Goal: Book appointment/travel/reservation

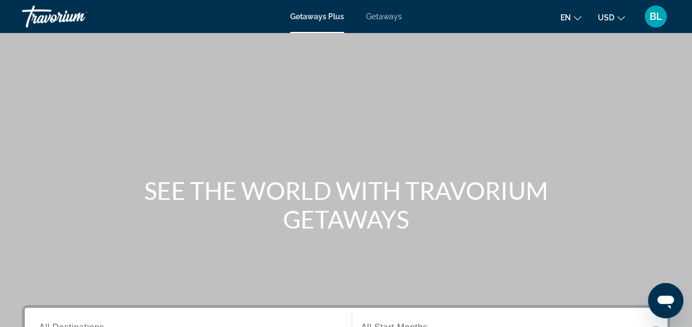
click at [275, 94] on div "Main content" at bounding box center [346, 165] width 692 height 330
click at [389, 12] on span "Getaways" at bounding box center [384, 16] width 36 height 9
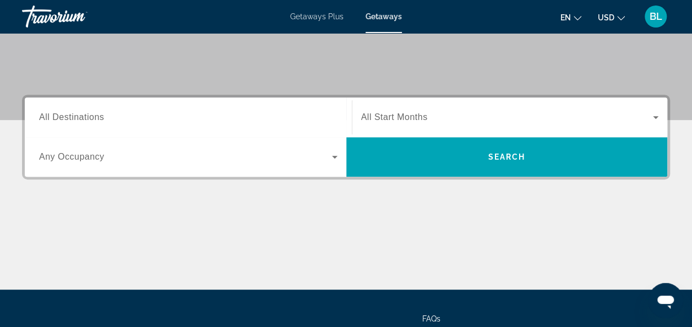
scroll to position [209, 0]
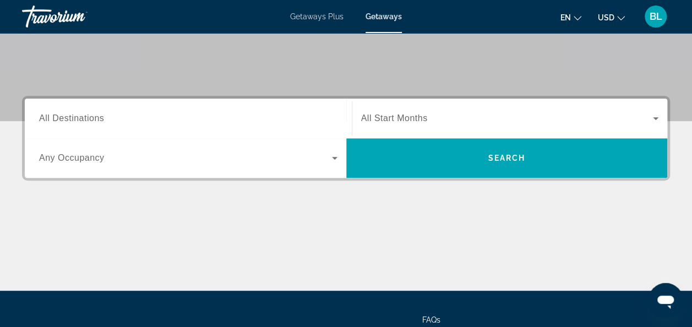
click at [86, 123] on span "All Destinations" at bounding box center [71, 117] width 65 height 9
click at [86, 123] on input "Destination All Destinations" at bounding box center [188, 118] width 298 height 13
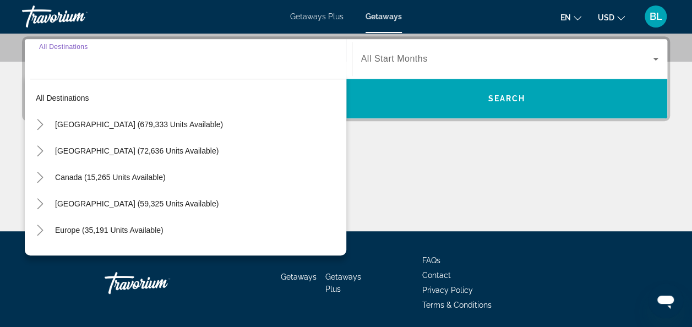
scroll to position [269, 0]
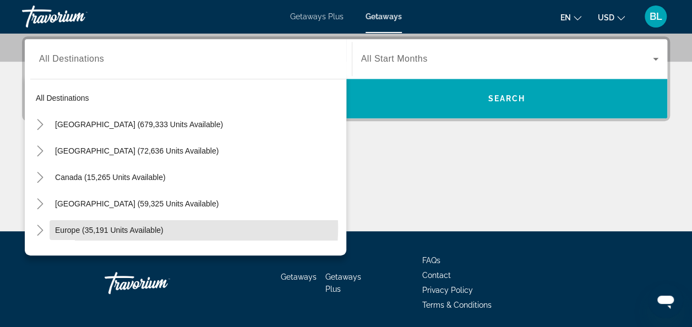
click at [64, 226] on span "Europe (35,191 units available)" at bounding box center [109, 230] width 108 height 9
type input "**********"
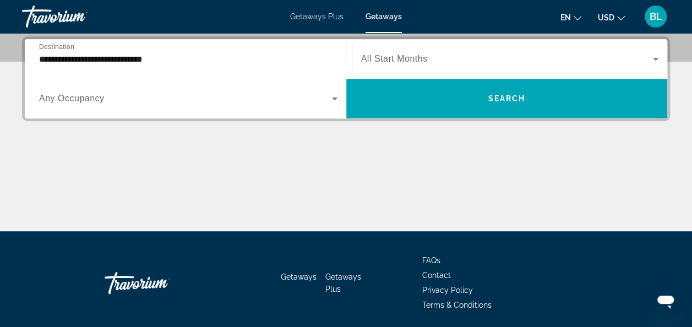
click at [401, 73] on div "Search widget" at bounding box center [510, 58] width 298 height 31
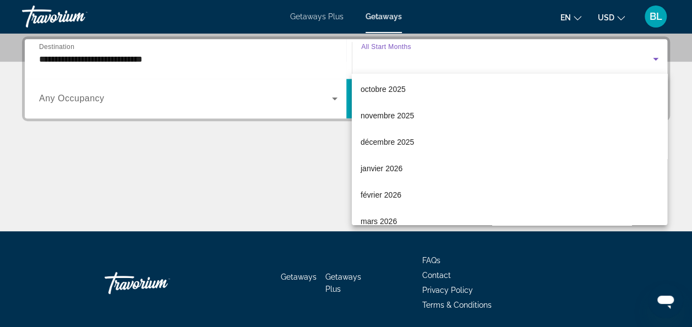
scroll to position [56, 0]
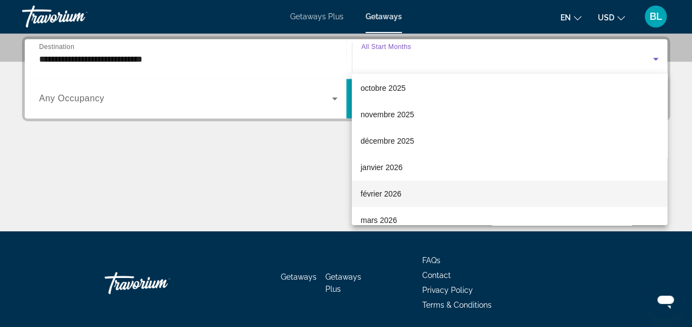
click at [377, 187] on span "février 2026" at bounding box center [381, 193] width 41 height 13
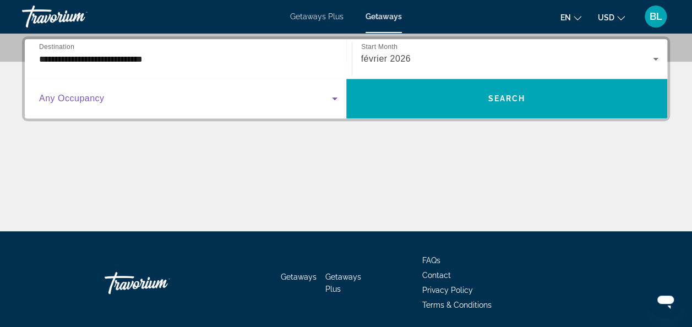
click at [315, 97] on span "Search widget" at bounding box center [185, 98] width 293 height 13
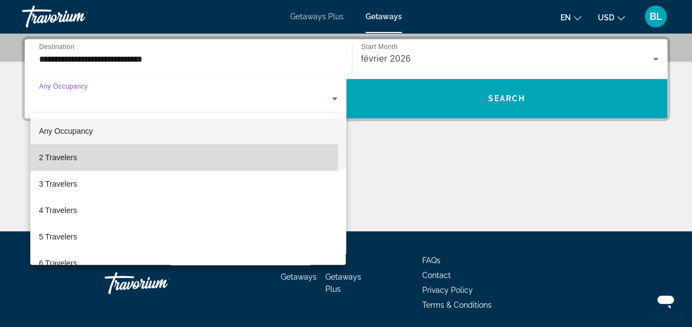
click at [128, 157] on mat-option "2 Travelers" at bounding box center [188, 157] width 316 height 26
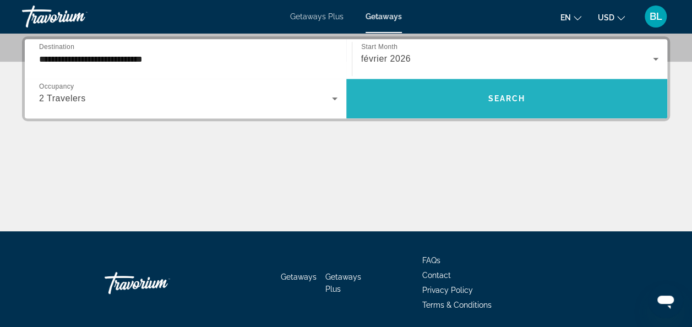
click at [379, 93] on span "Search widget" at bounding box center [506, 98] width 321 height 26
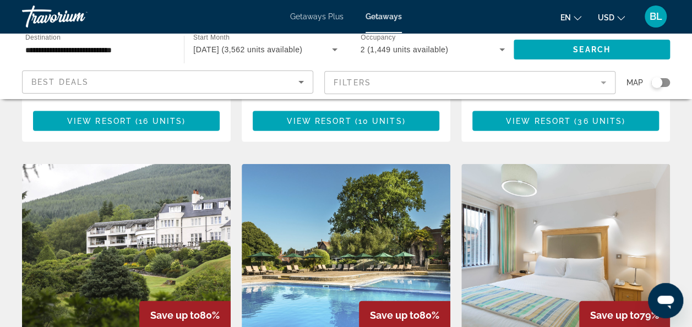
scroll to position [1104, 0]
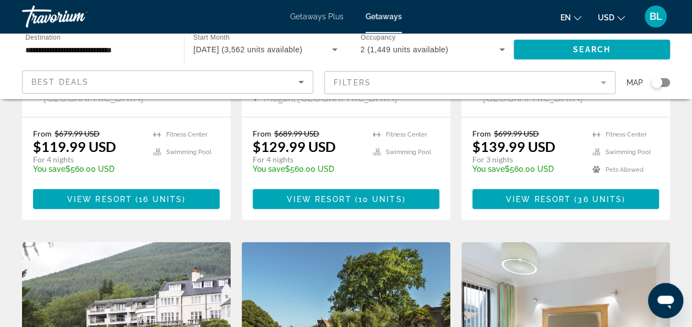
drag, startPoint x: 686, startPoint y: 217, endPoint x: 685, endPoint y: 199, distance: 18.2
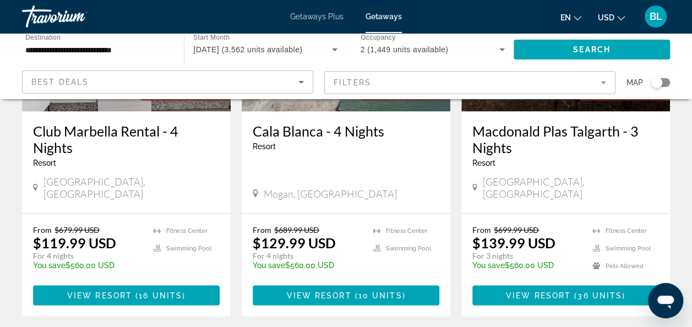
scroll to position [484, 0]
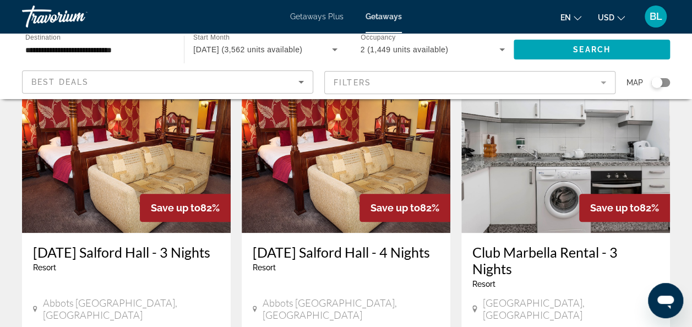
click at [337, 15] on span "Getaways Plus" at bounding box center [316, 16] width 53 height 9
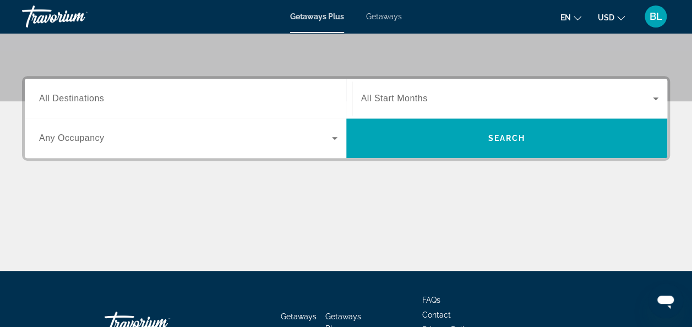
scroll to position [231, 0]
